Goal: Navigation & Orientation: Find specific page/section

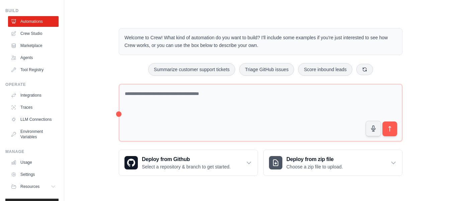
scroll to position [12, 0]
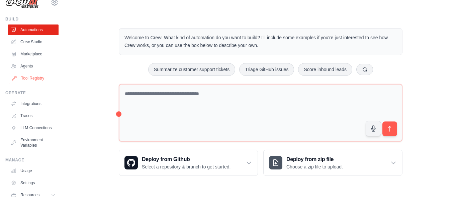
click at [32, 78] on link "Tool Registry" at bounding box center [34, 78] width 51 height 11
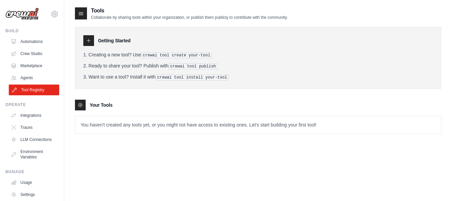
click at [37, 88] on link "Tool Registry" at bounding box center [34, 89] width 51 height 11
click at [83, 12] on icon at bounding box center [81, 13] width 7 height 7
click at [80, 13] on icon at bounding box center [81, 13] width 4 height 3
click at [32, 41] on link "Automations" at bounding box center [34, 41] width 51 height 11
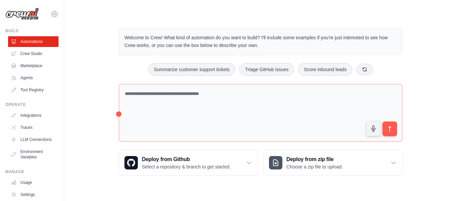
drag, startPoint x: 57, startPoint y: 53, endPoint x: 61, endPoint y: 46, distance: 7.4
click at [61, 48] on div "yusufopebi@gmail.com Settings Build Automations Crew Studio Marketplace" at bounding box center [32, 100] width 64 height 201
click at [37, 52] on link "Crew Studio" at bounding box center [34, 53] width 51 height 11
